Goal: Use online tool/utility: Utilize a website feature to perform a specific function

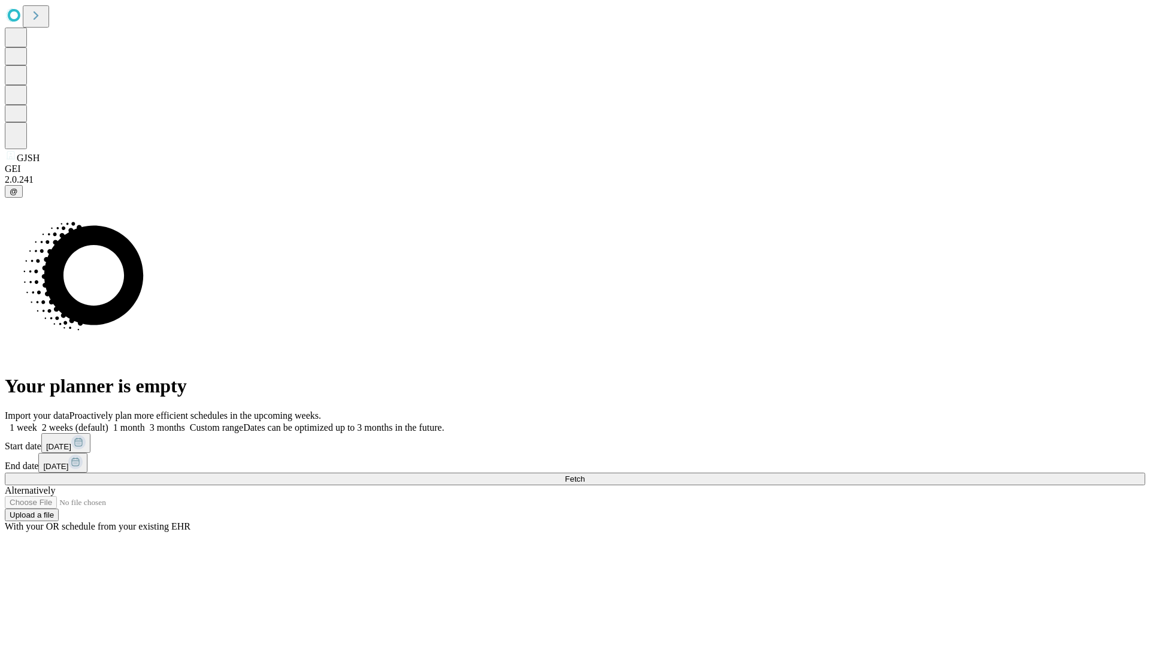
click at [585, 475] on span "Fetch" at bounding box center [575, 479] width 20 height 9
